Goal: Information Seeking & Learning: Learn about a topic

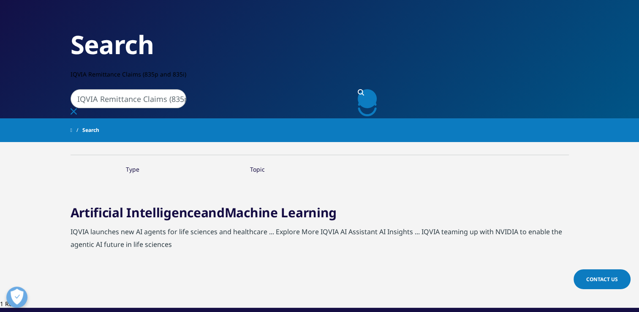
scroll to position [52, 0]
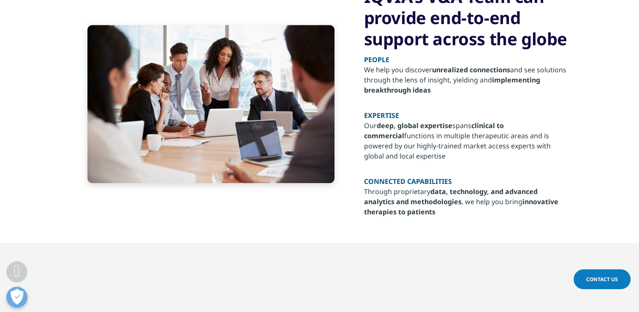
scroll to position [368, 0]
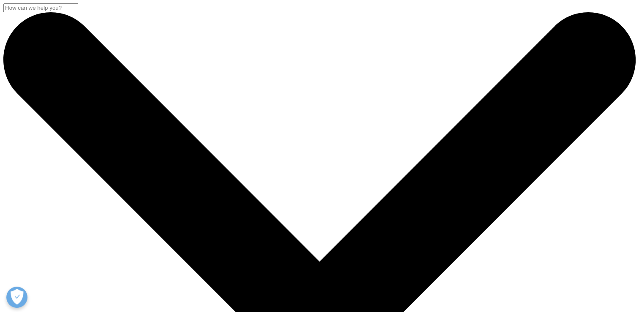
scroll to position [1, 0]
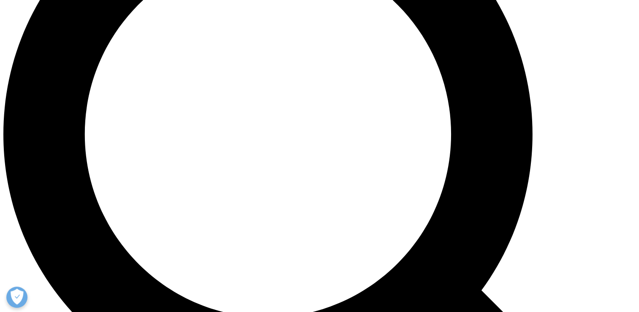
scroll to position [247, 0]
